Goal: Information Seeking & Learning: Learn about a topic

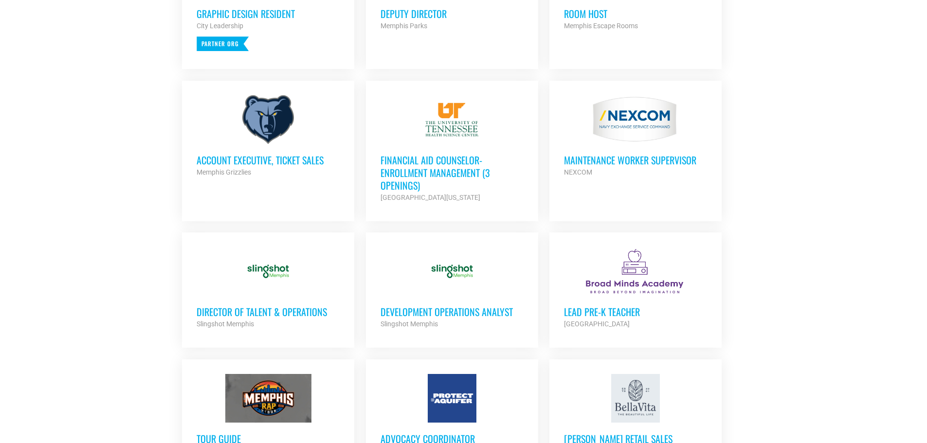
scroll to position [535, 0]
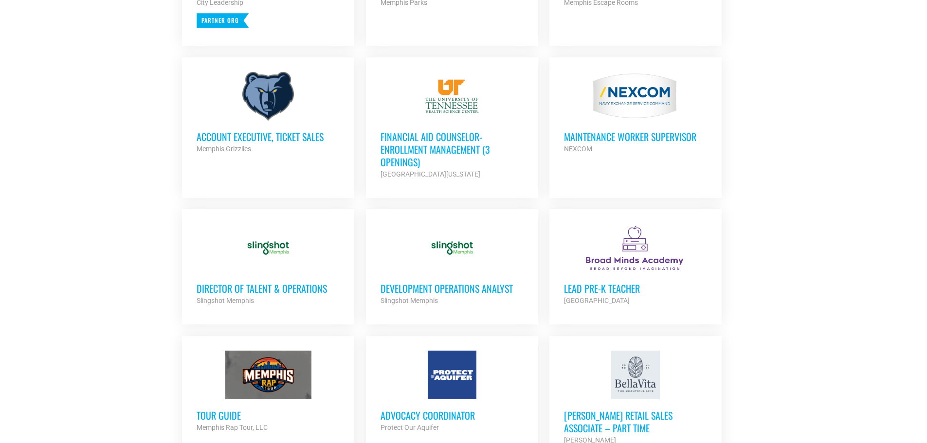
click at [218, 284] on h3 "Director of Talent & Operations" at bounding box center [268, 288] width 143 height 13
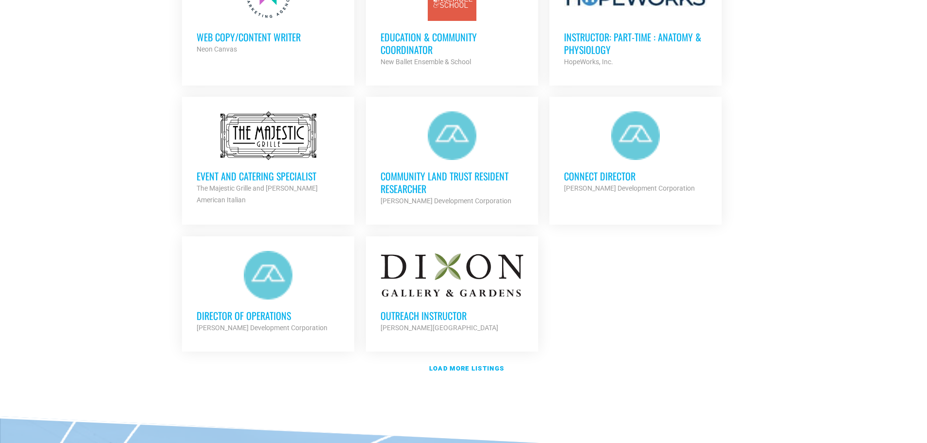
scroll to position [1070, 0]
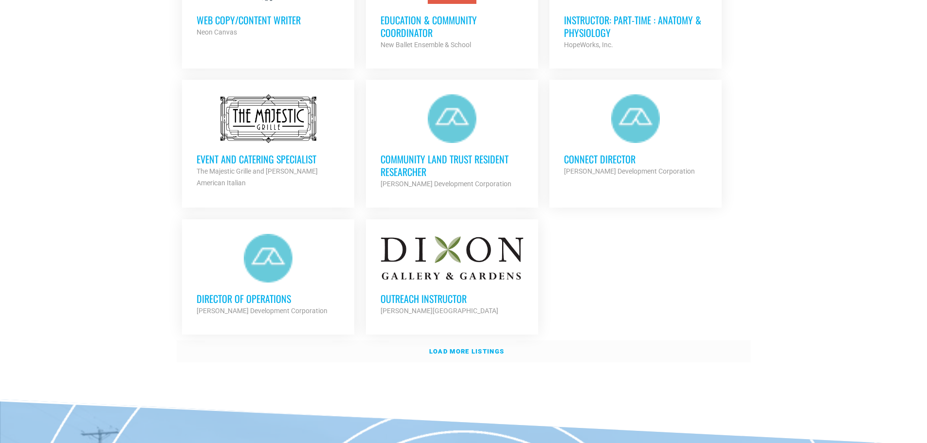
click at [445, 348] on strong "Load more listings" at bounding box center [466, 351] width 75 height 7
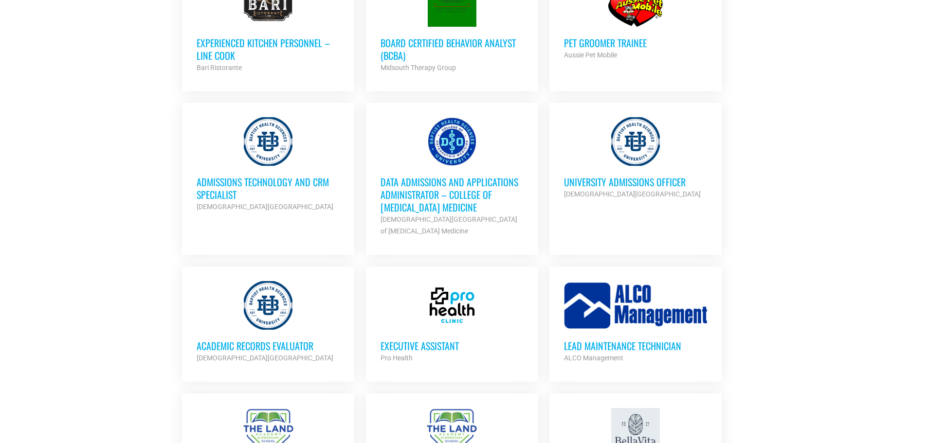
scroll to position [1606, 0]
